Goal: Obtain resource: Download file/media

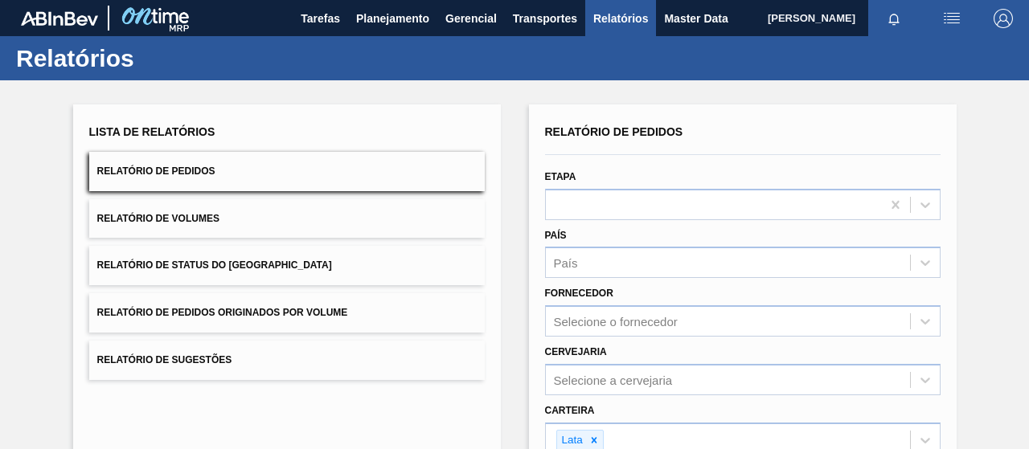
scroll to position [51, 0]
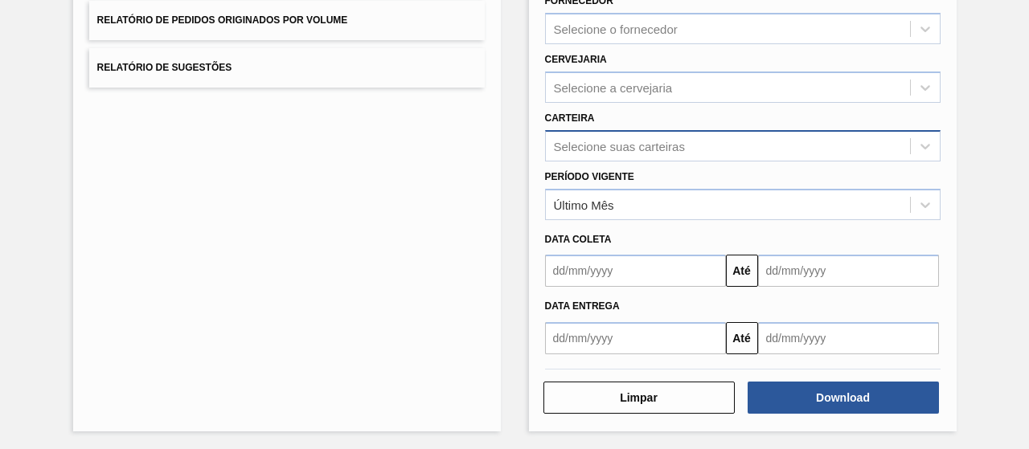
click at [616, 139] on div "Selecione suas carteiras" at bounding box center [619, 146] width 131 height 14
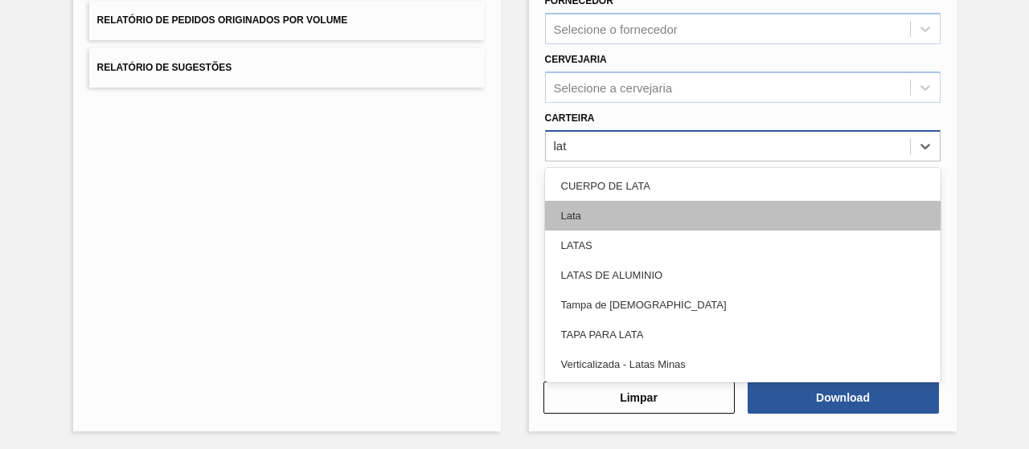
type input "lata"
click at [604, 215] on div "Lata" at bounding box center [742, 216] width 395 height 30
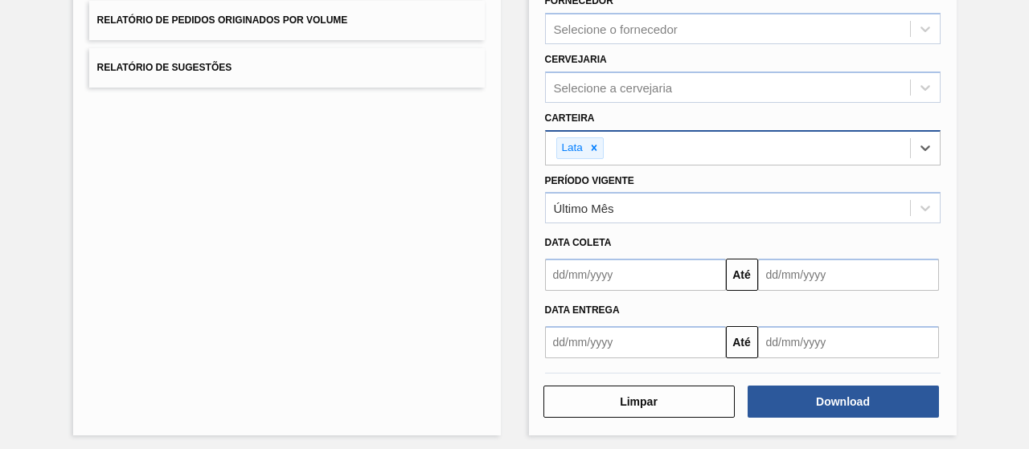
click at [615, 272] on input "text" at bounding box center [635, 275] width 181 height 32
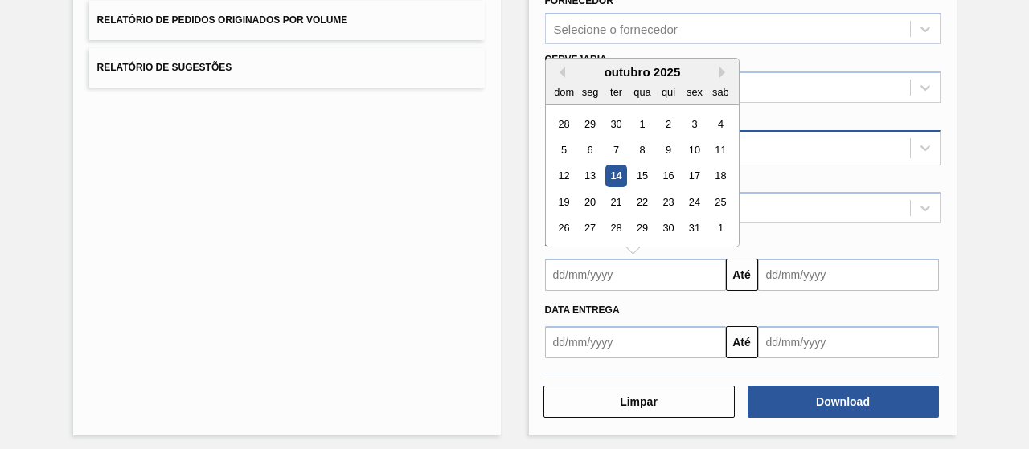
click at [616, 174] on div "14" at bounding box center [615, 177] width 22 height 22
type input "14/10/2025"
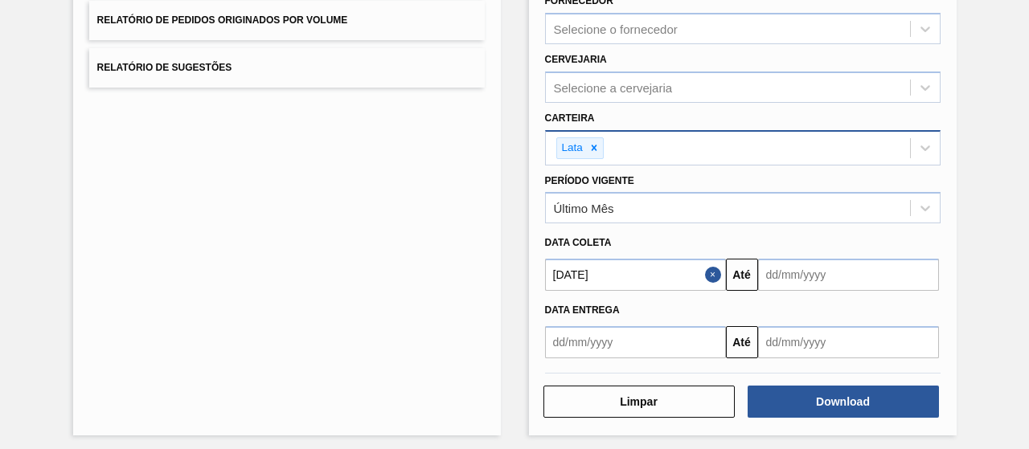
click at [781, 278] on input "text" at bounding box center [848, 275] width 181 height 32
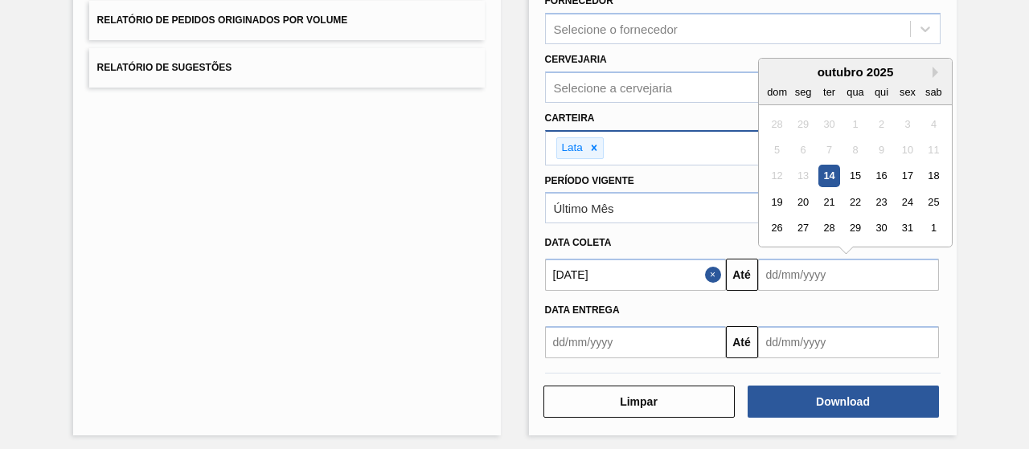
click at [837, 177] on div "12 13 14 15 16 17 18" at bounding box center [854, 176] width 182 height 26
click at [829, 176] on div "14" at bounding box center [828, 177] width 22 height 22
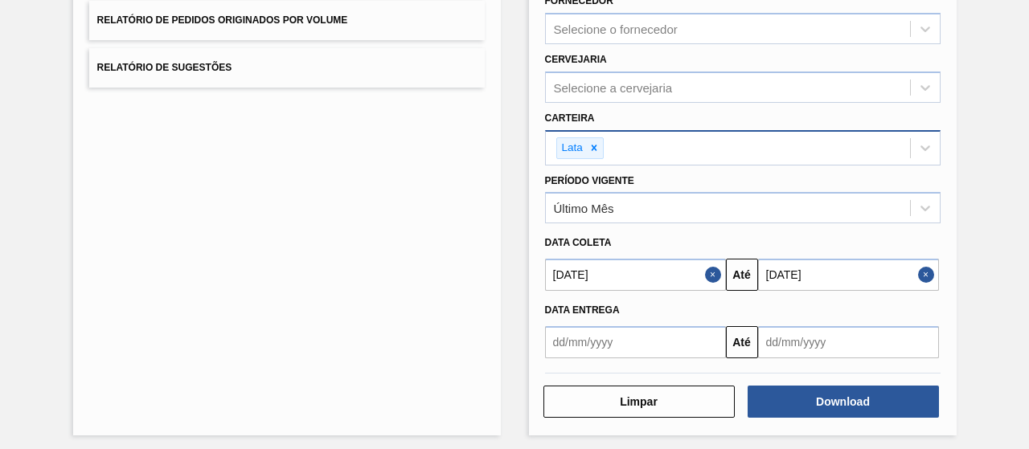
type input "14/10/2025"
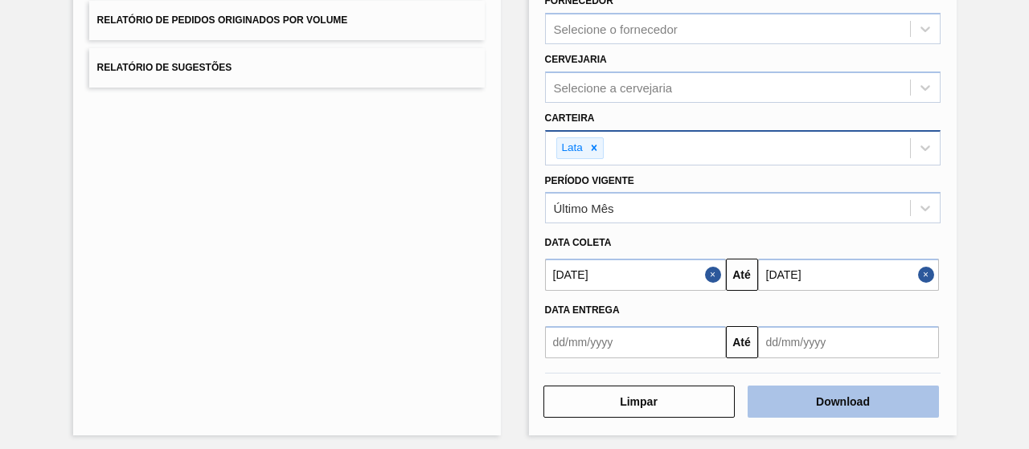
click at [829, 391] on button "Download" at bounding box center [842, 402] width 191 height 32
